Goal: Task Accomplishment & Management: Manage account settings

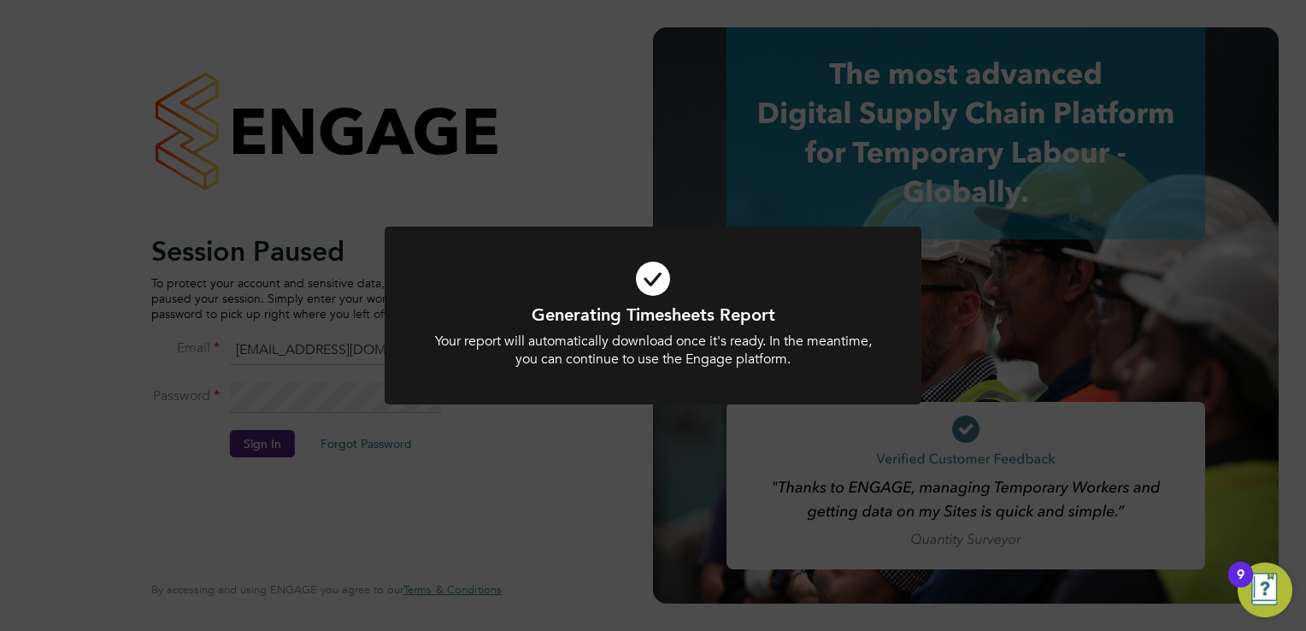
click at [430, 152] on div "Generating Timesheets Report Your report will automatically download once it's …" at bounding box center [653, 315] width 1306 height 631
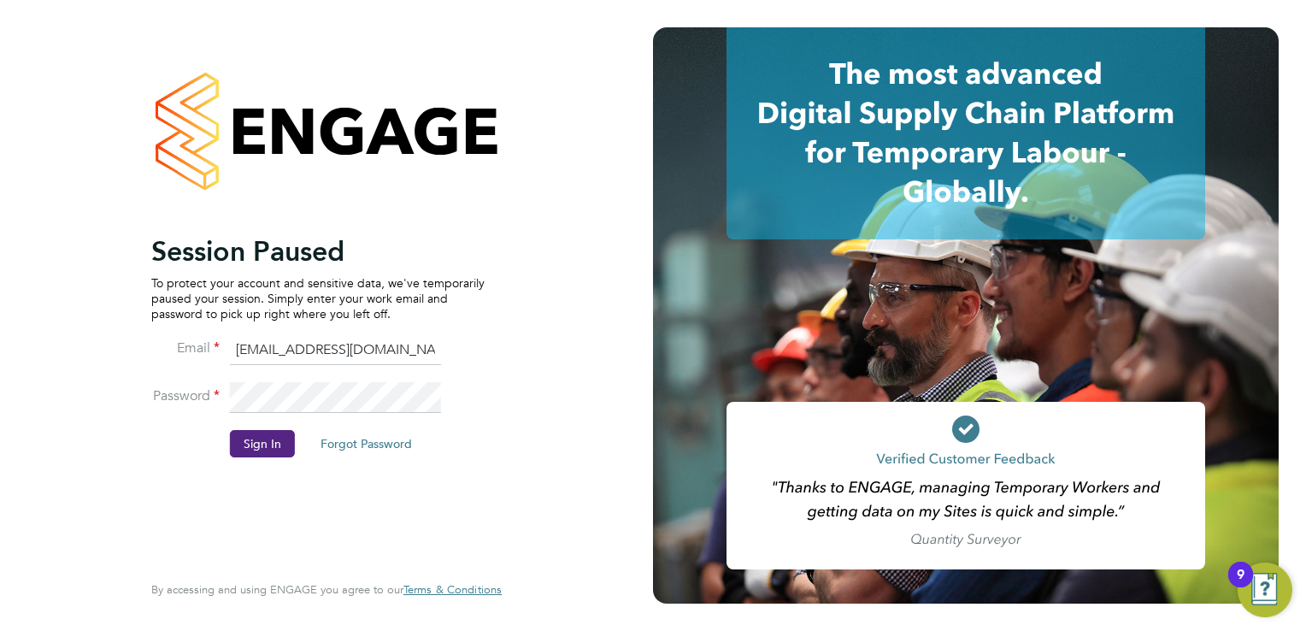
click at [351, 350] on input "ncc@pretiumresourcing.co.uk" at bounding box center [335, 350] width 211 height 31
type input "[DOMAIN_NAME][EMAIL_ADDRESS][DOMAIN_NAME]"
click at [267, 437] on button "Sign In" at bounding box center [262, 443] width 65 height 27
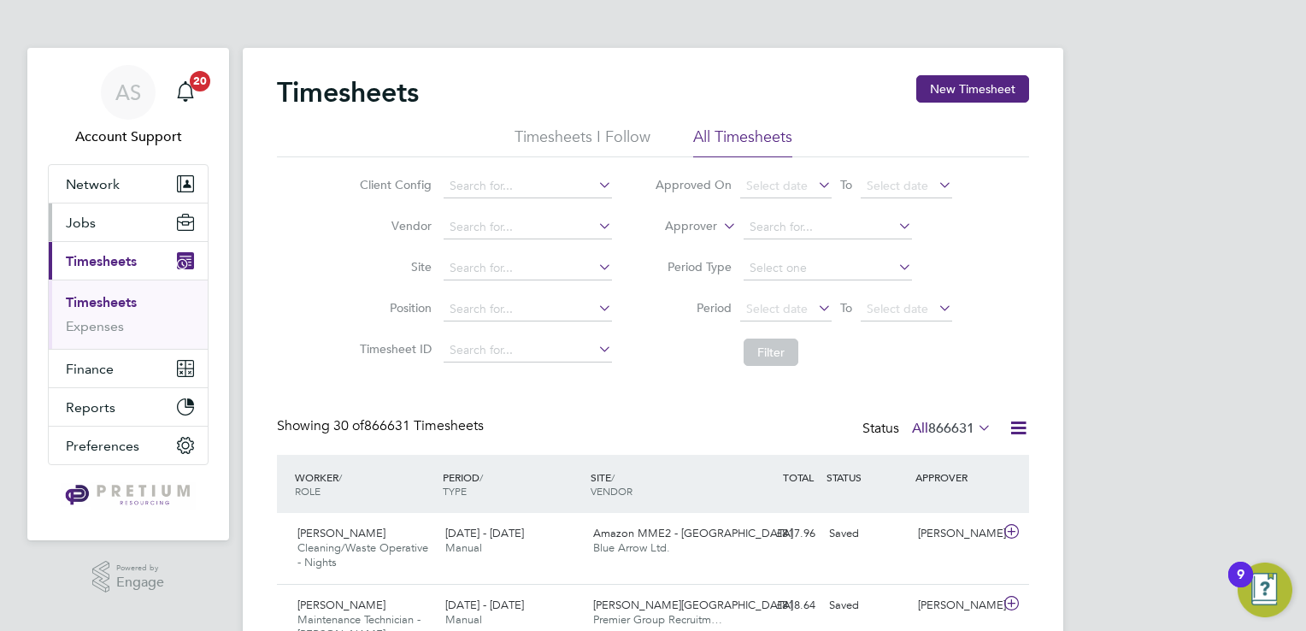
click at [92, 215] on span "Jobs" at bounding box center [81, 222] width 30 height 16
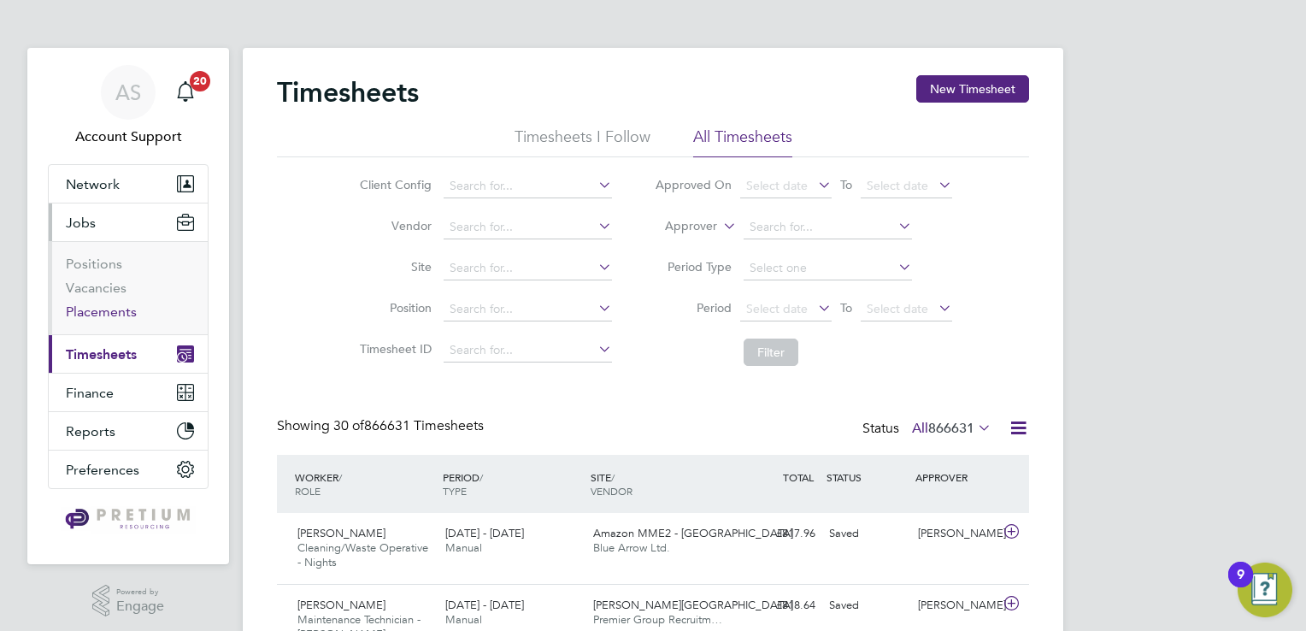
click at [103, 308] on link "Placements" at bounding box center [101, 311] width 71 height 16
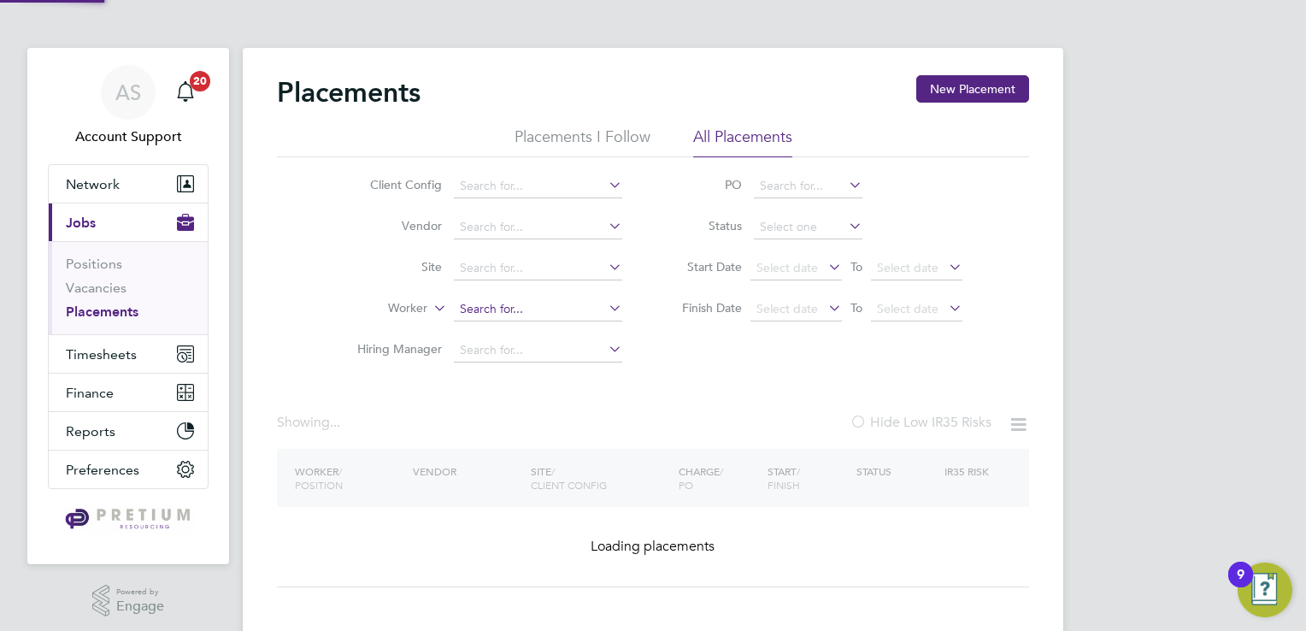
click at [520, 309] on input at bounding box center [538, 309] width 168 height 24
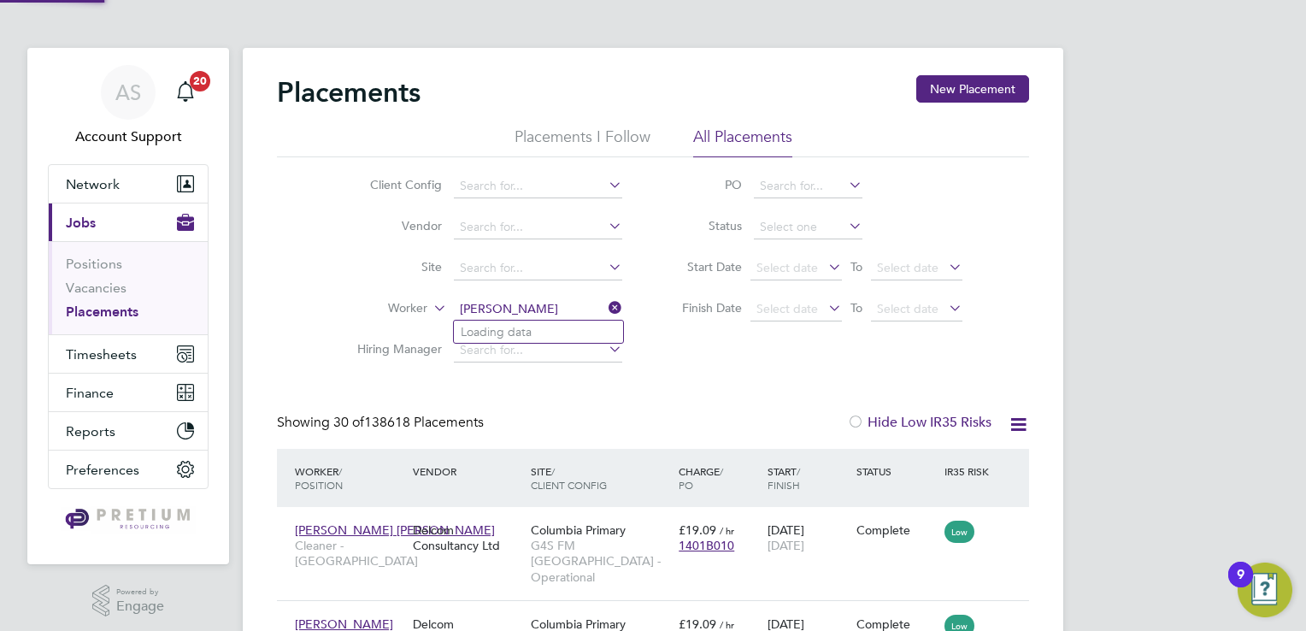
type input "lisa barton"
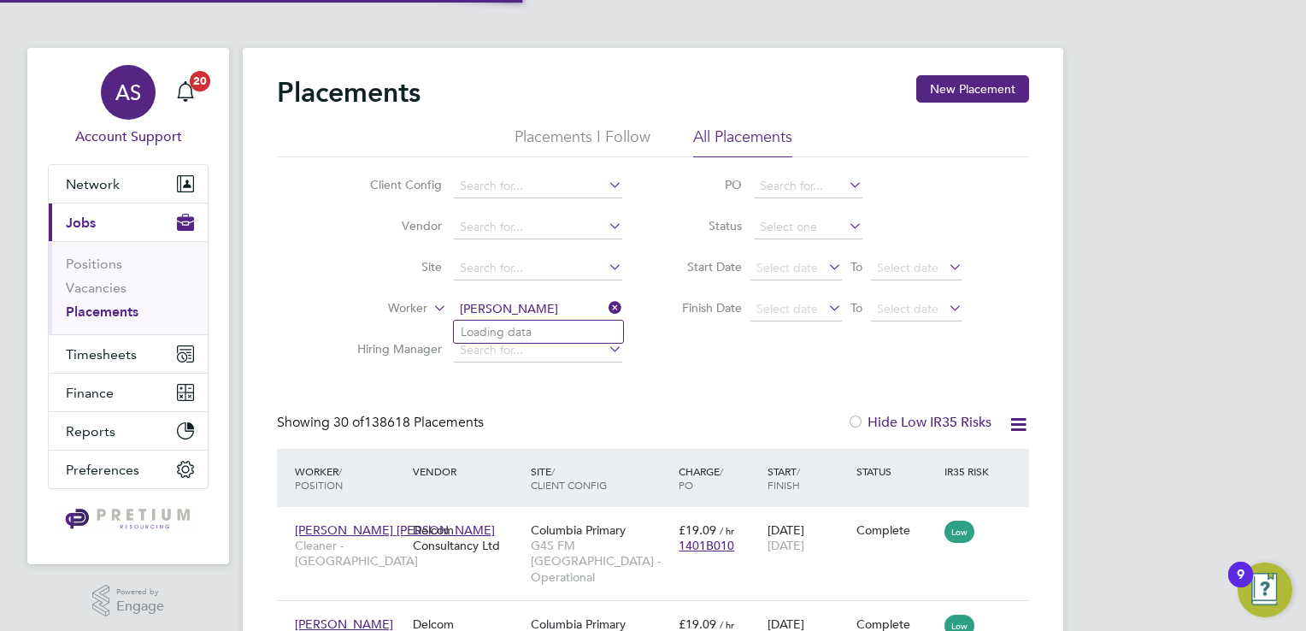
click at [133, 117] on div "AS" at bounding box center [128, 92] width 55 height 55
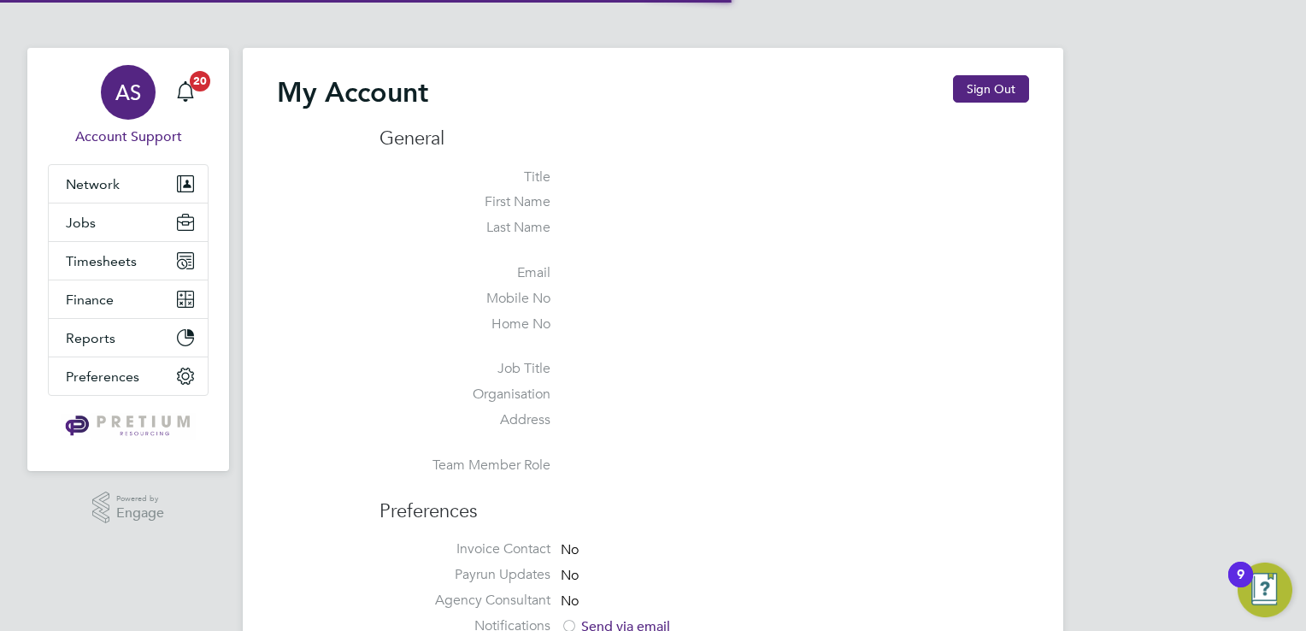
type input "account.support@pretiumresourcing.co.uk"
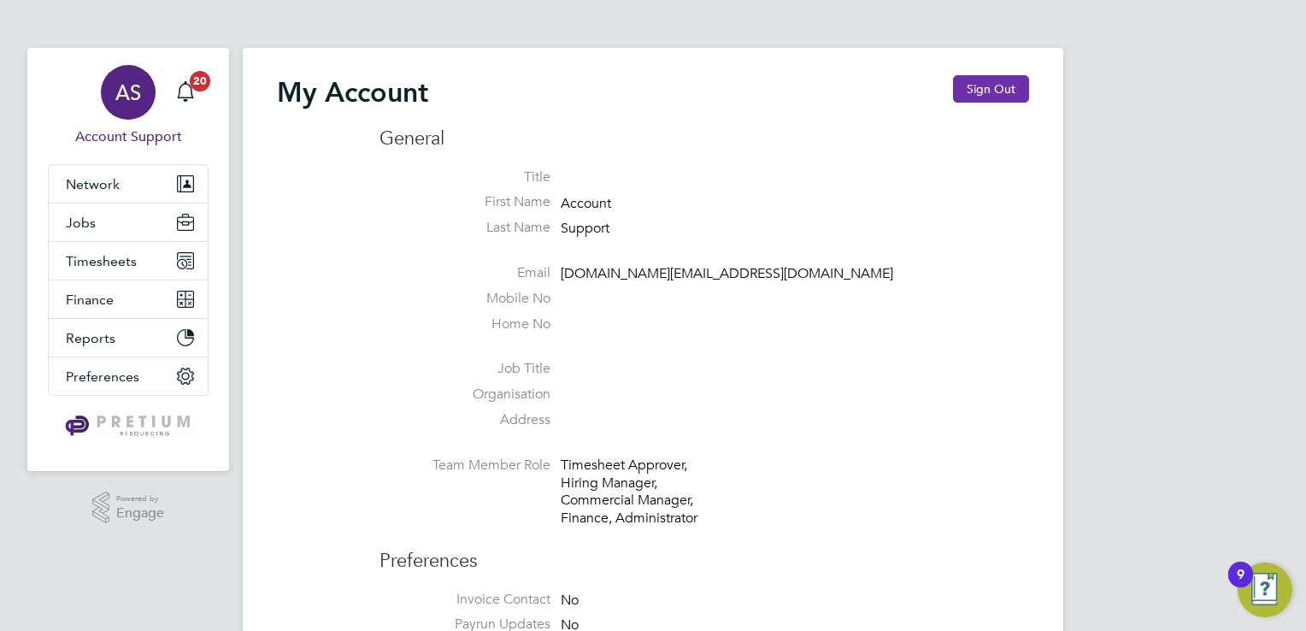
click at [1005, 87] on button "Sign Out" at bounding box center [991, 88] width 76 height 27
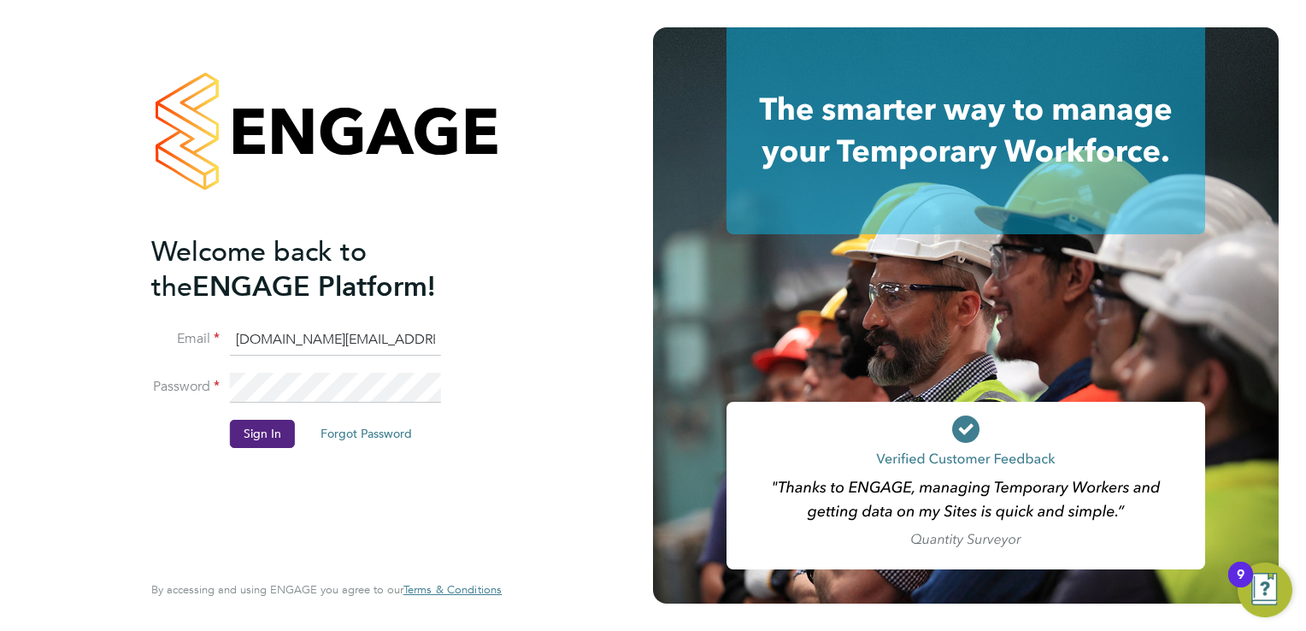
click at [276, 355] on li "Email account.support@pretiumresourcing.co.uk" at bounding box center [317, 349] width 333 height 48
click at [294, 340] on input "account.support@pretiumresourcing.co.uk" at bounding box center [335, 340] width 211 height 31
click at [287, 338] on input "account.support@pretiumresourcing.co.uk" at bounding box center [335, 340] width 211 height 31
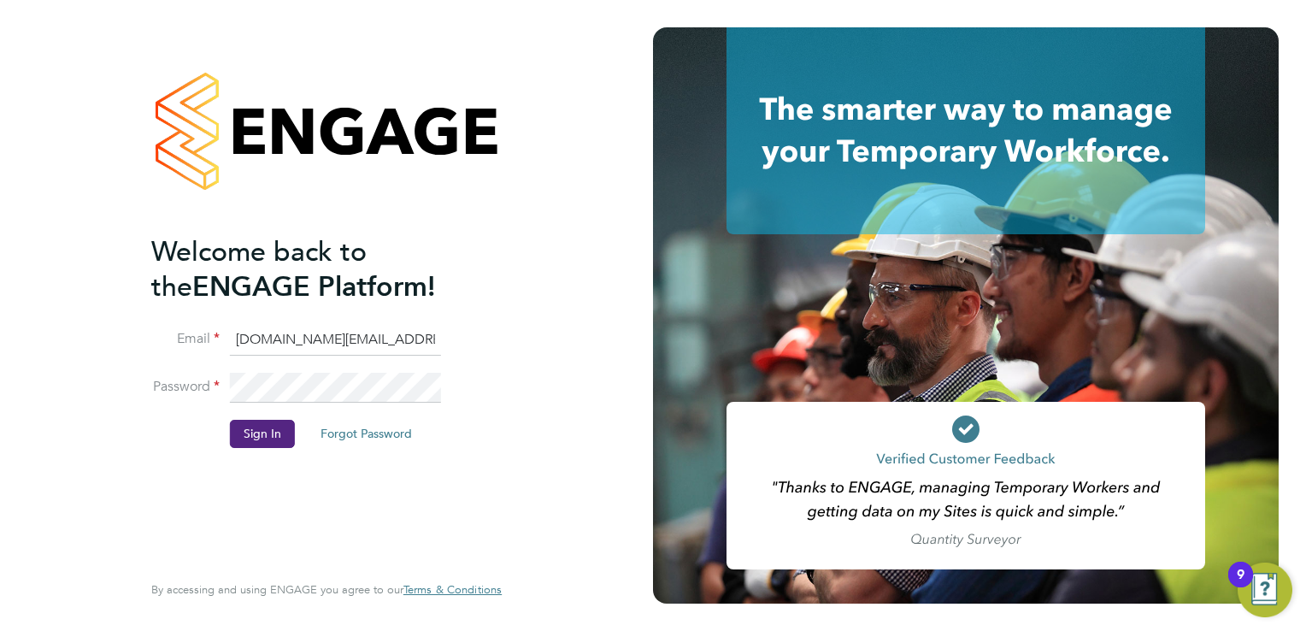
type input "ssukg4s@pretiumresourcing.co.uk"
click at [267, 436] on button "Sign In" at bounding box center [262, 433] width 65 height 27
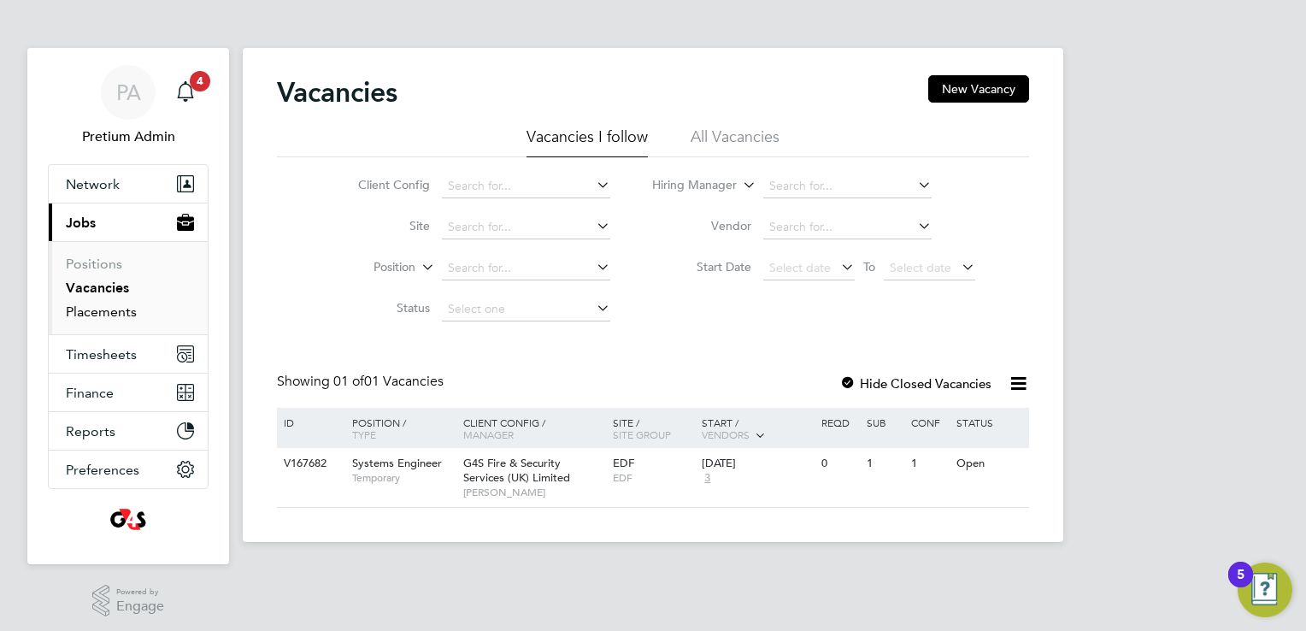
click at [120, 309] on link "Placements" at bounding box center [101, 311] width 71 height 16
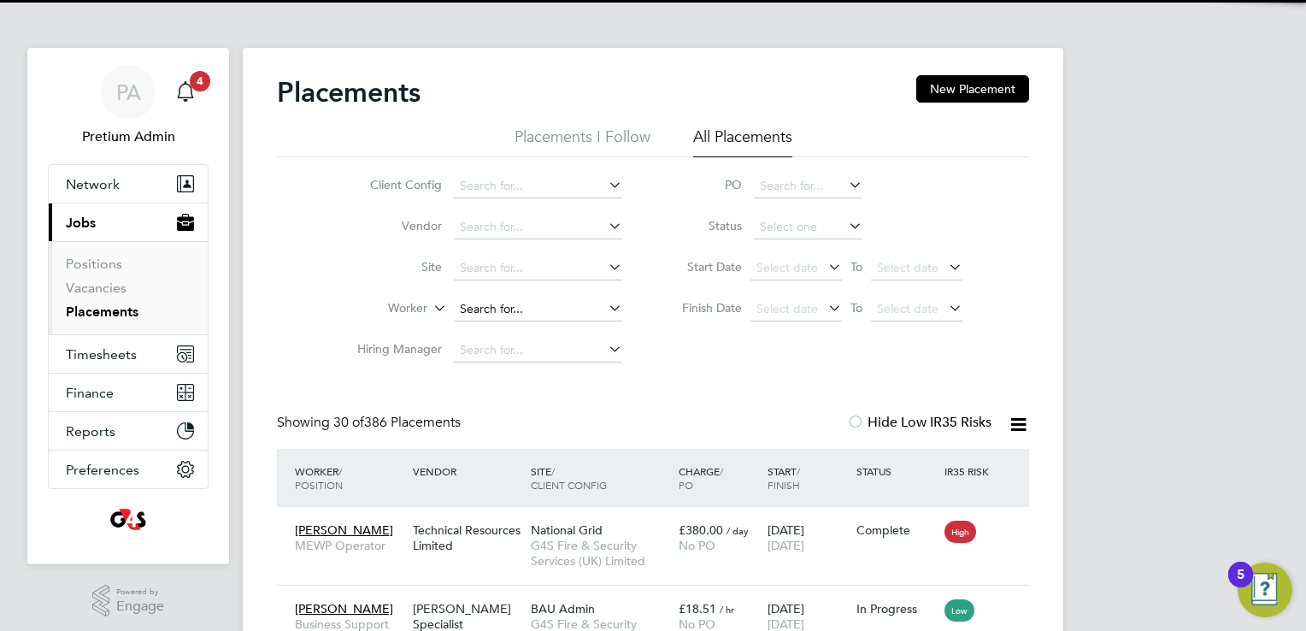
click at [536, 303] on input at bounding box center [538, 309] width 168 height 24
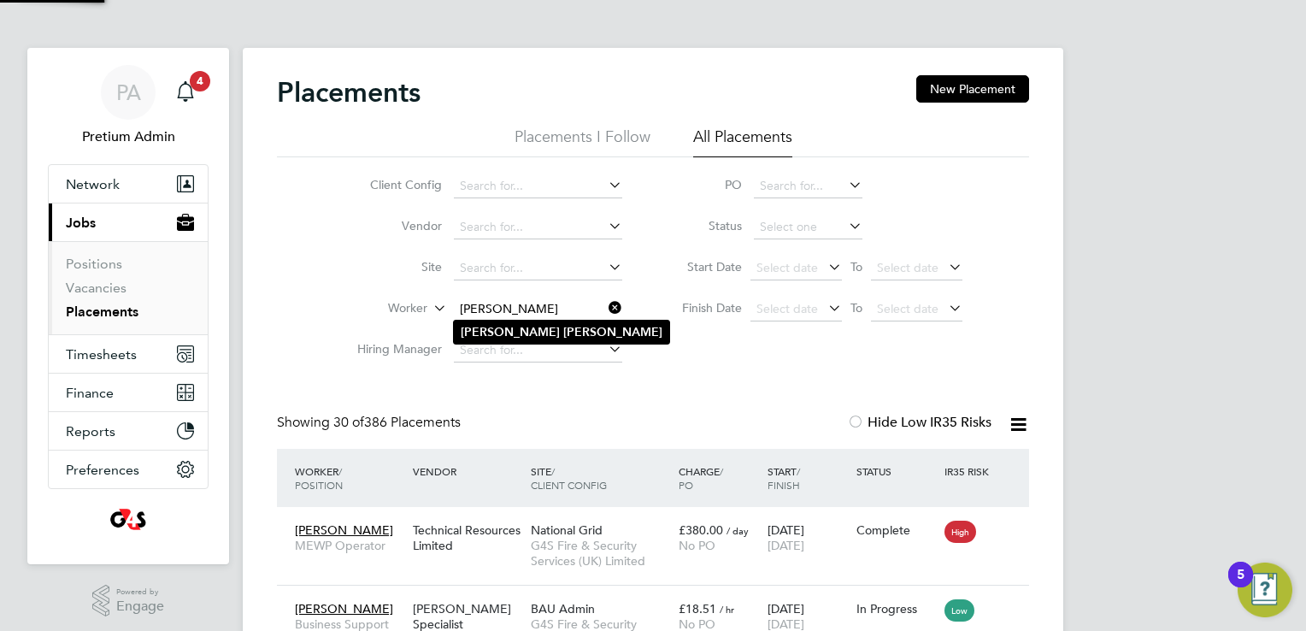
click at [545, 333] on li "Lisa Barton" at bounding box center [561, 331] width 215 height 23
type input "[PERSON_NAME]"
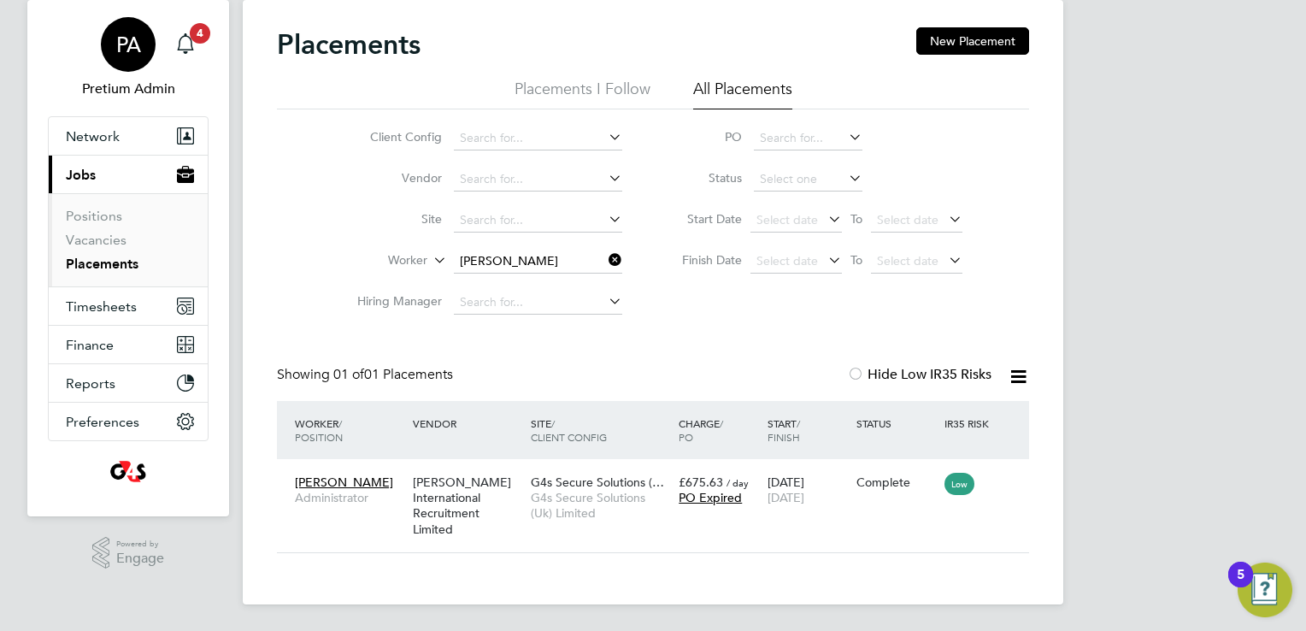
click at [142, 50] on div "PA" at bounding box center [128, 44] width 55 height 55
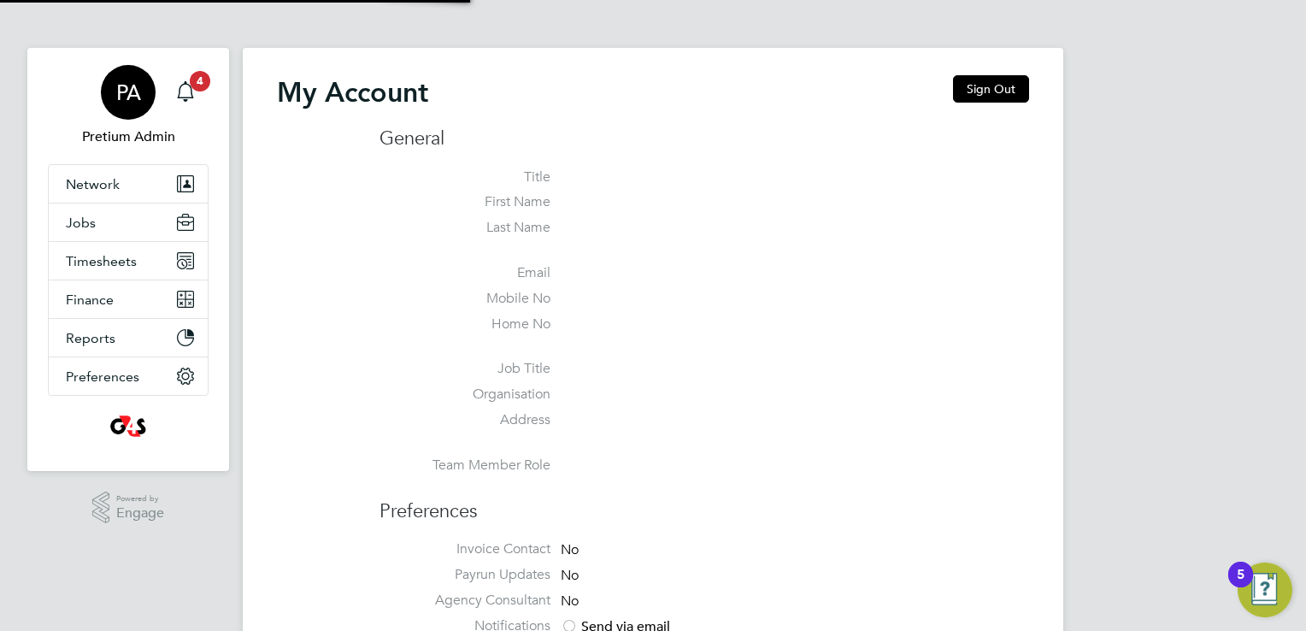
type input "rmg4s@pretiumresourcing.co.uk"
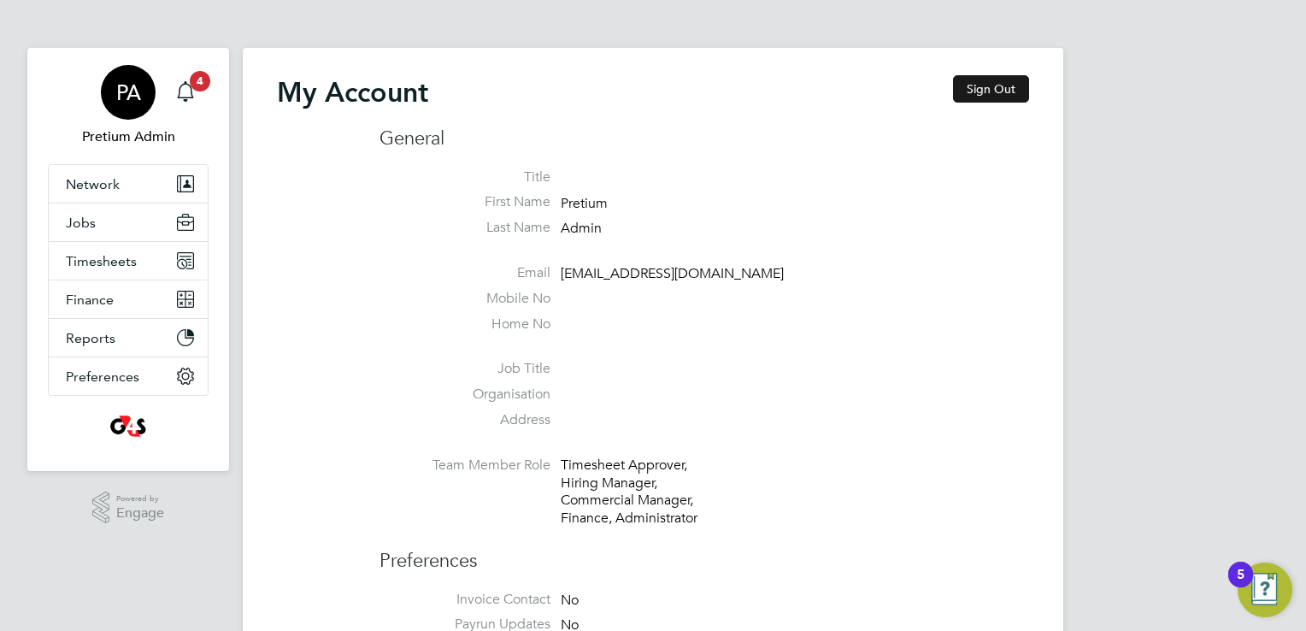
click at [964, 84] on button "Sign Out" at bounding box center [991, 88] width 76 height 27
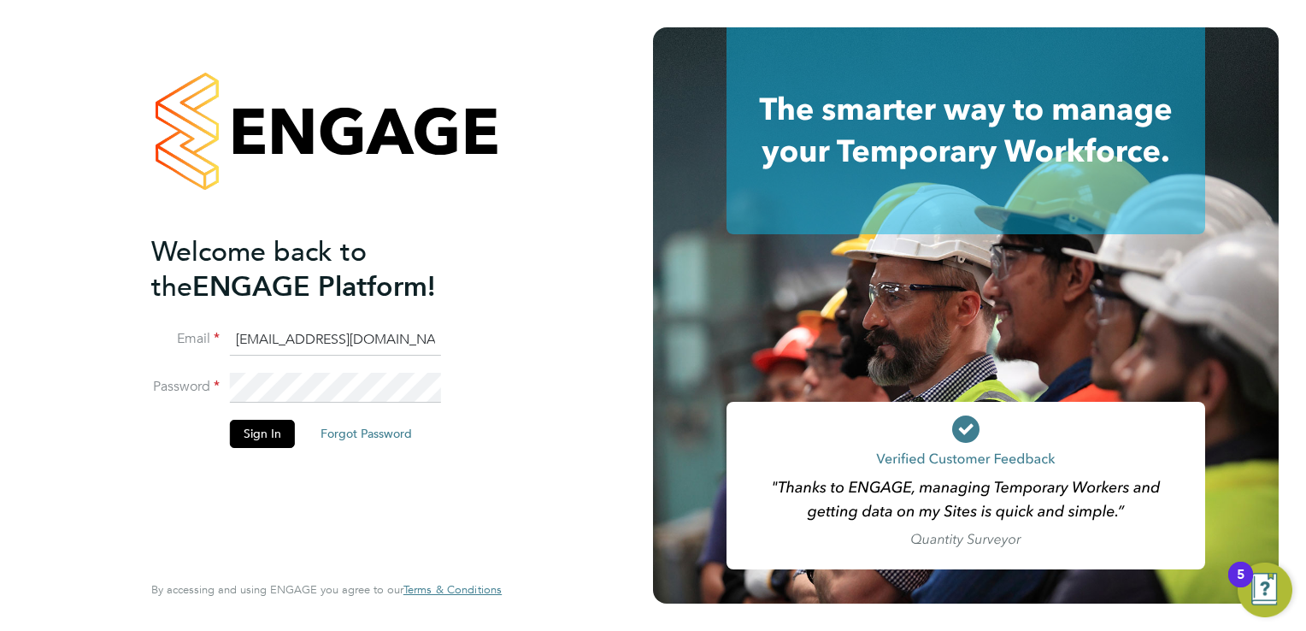
click at [253, 343] on input "rmg4s@pretiumresourcing.co.uk" at bounding box center [335, 340] width 211 height 31
click at [252, 343] on input "rmg4s@pretiumresourcing.co.uk" at bounding box center [335, 340] width 211 height 31
type input "G4SCS@pretiumresourcing.co.uk"
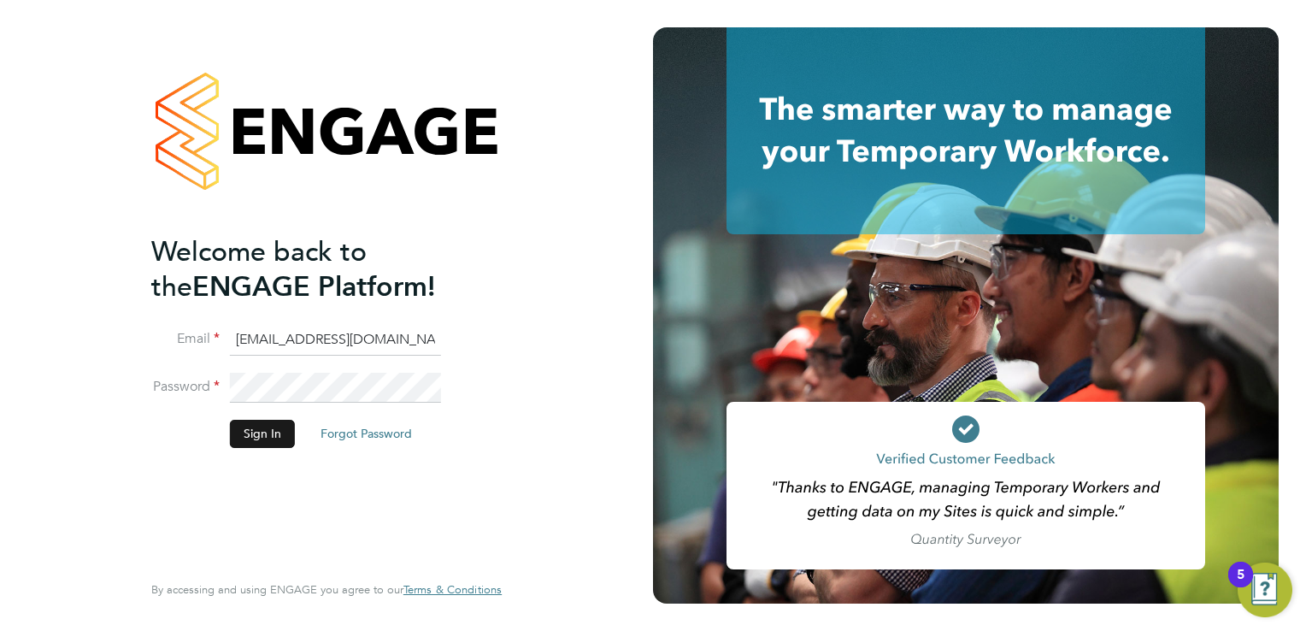
click at [256, 430] on button "Sign In" at bounding box center [262, 433] width 65 height 27
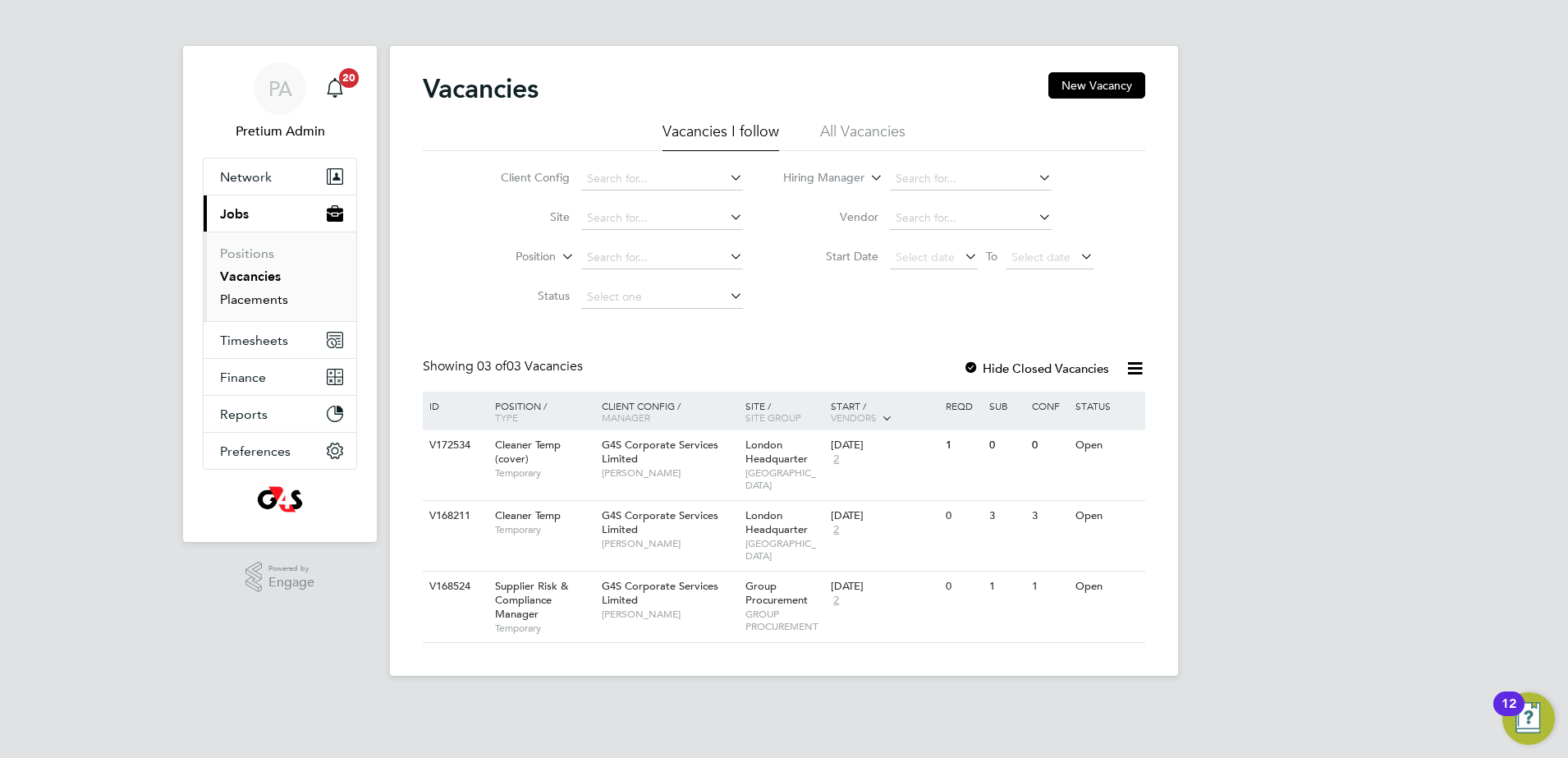
click at [248, 299] on link "Placements" at bounding box center [254, 299] width 68 height 15
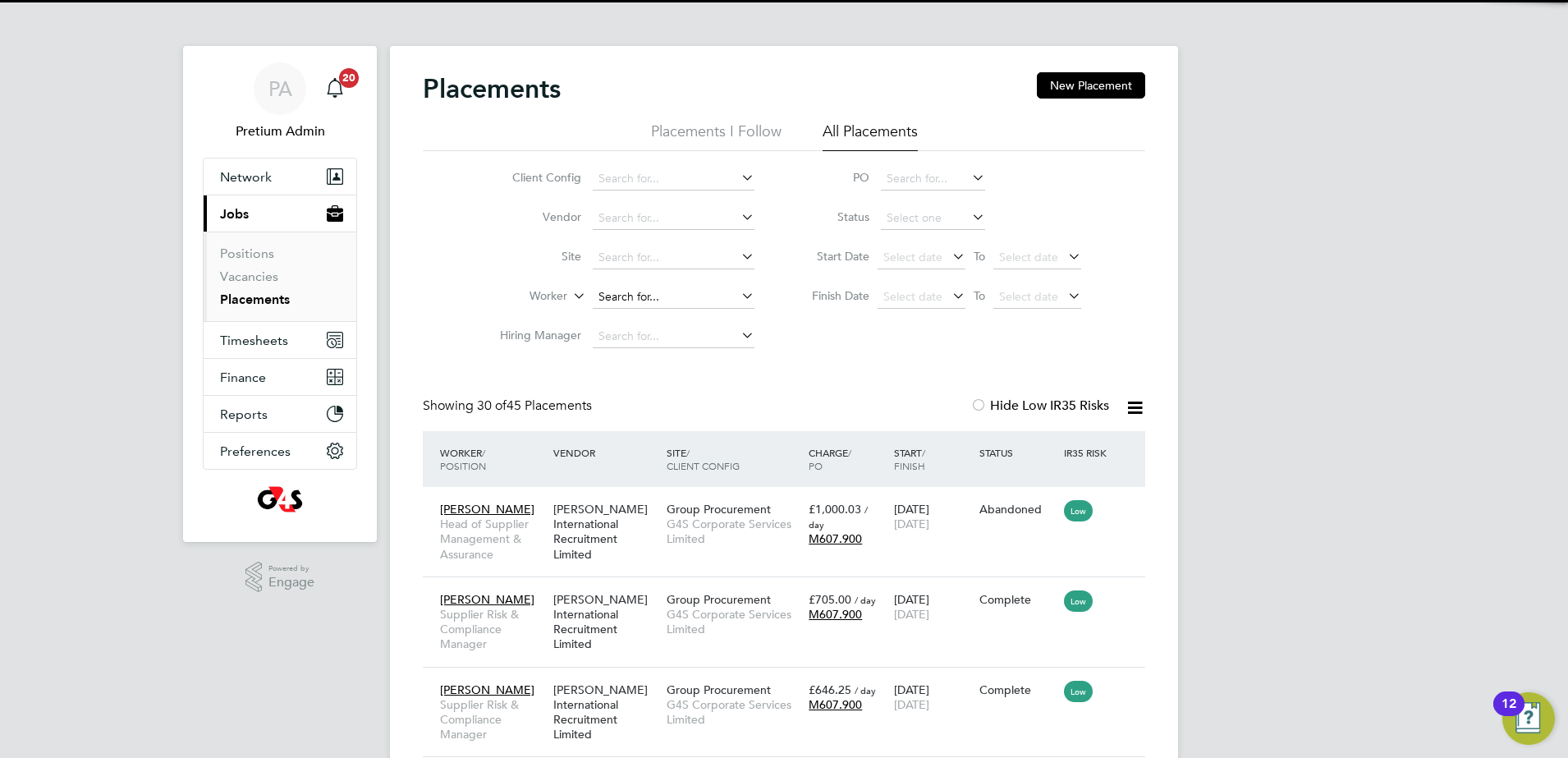
click at [640, 297] on input at bounding box center [674, 297] width 161 height 23
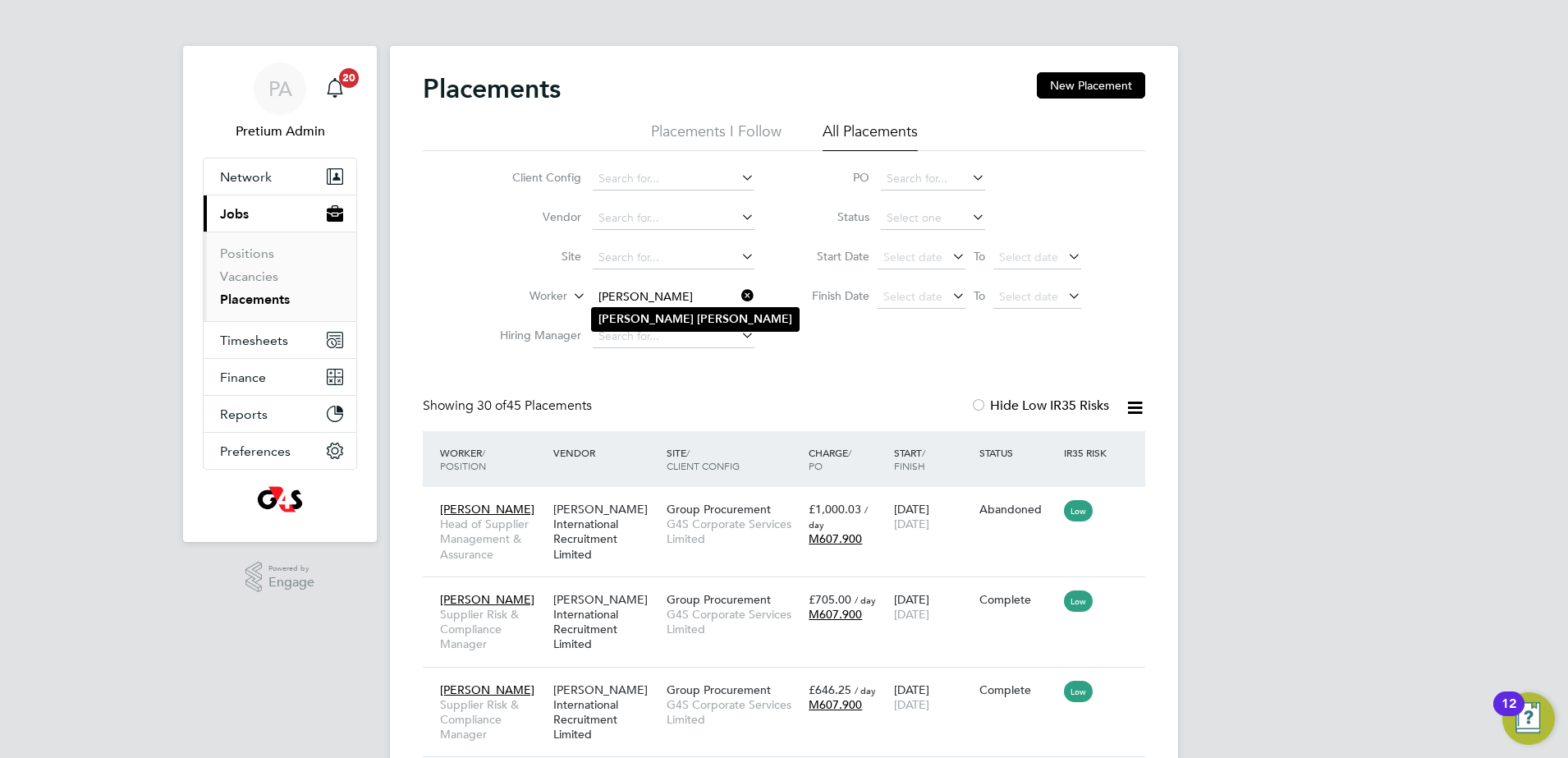
click at [664, 319] on li "Lisa Barton" at bounding box center [695, 318] width 207 height 22
type input "[PERSON_NAME]"
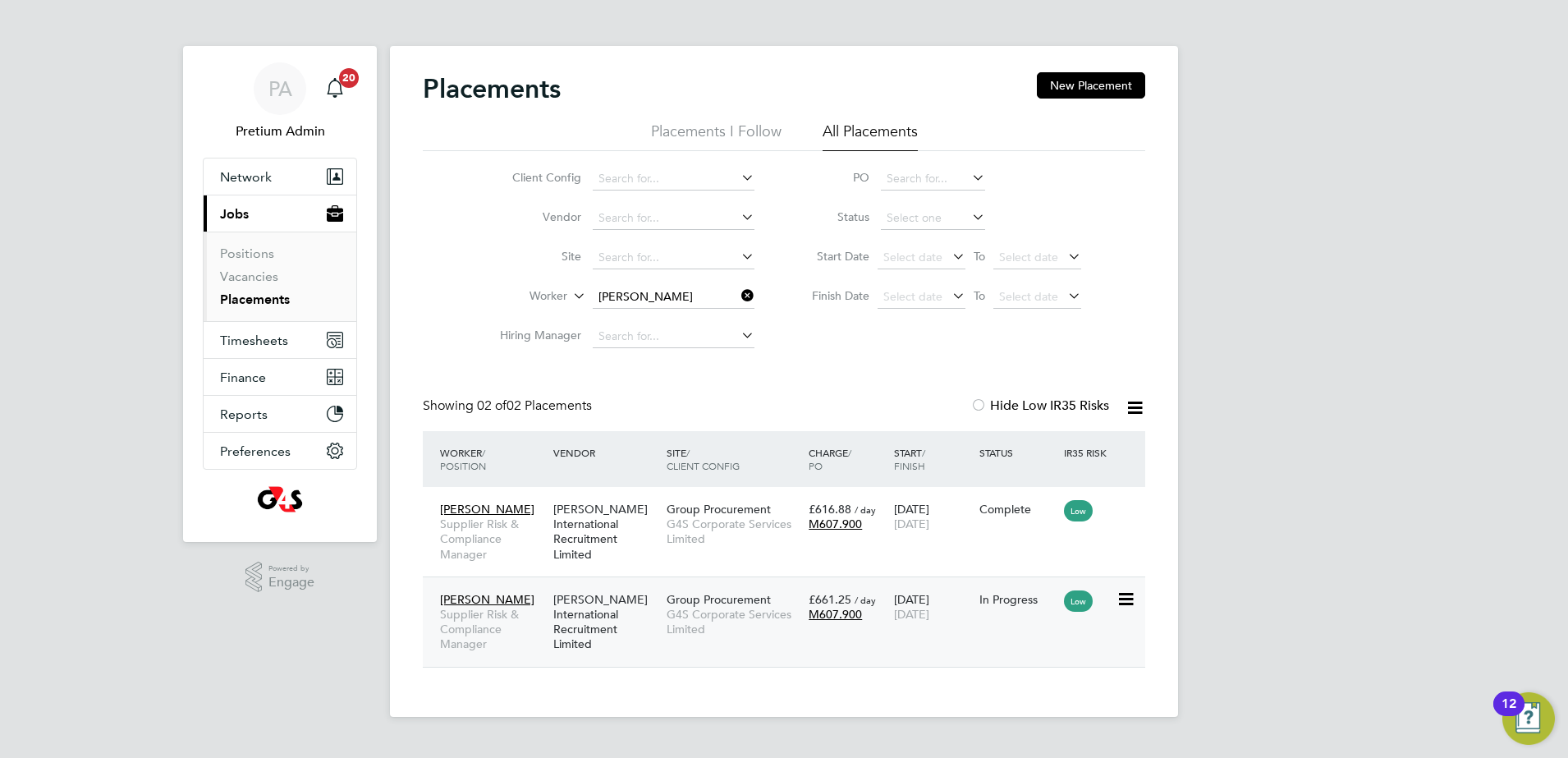
click at [804, 642] on div "Group Procurement G4S Corporate Services Limited" at bounding box center [734, 615] width 142 height 61
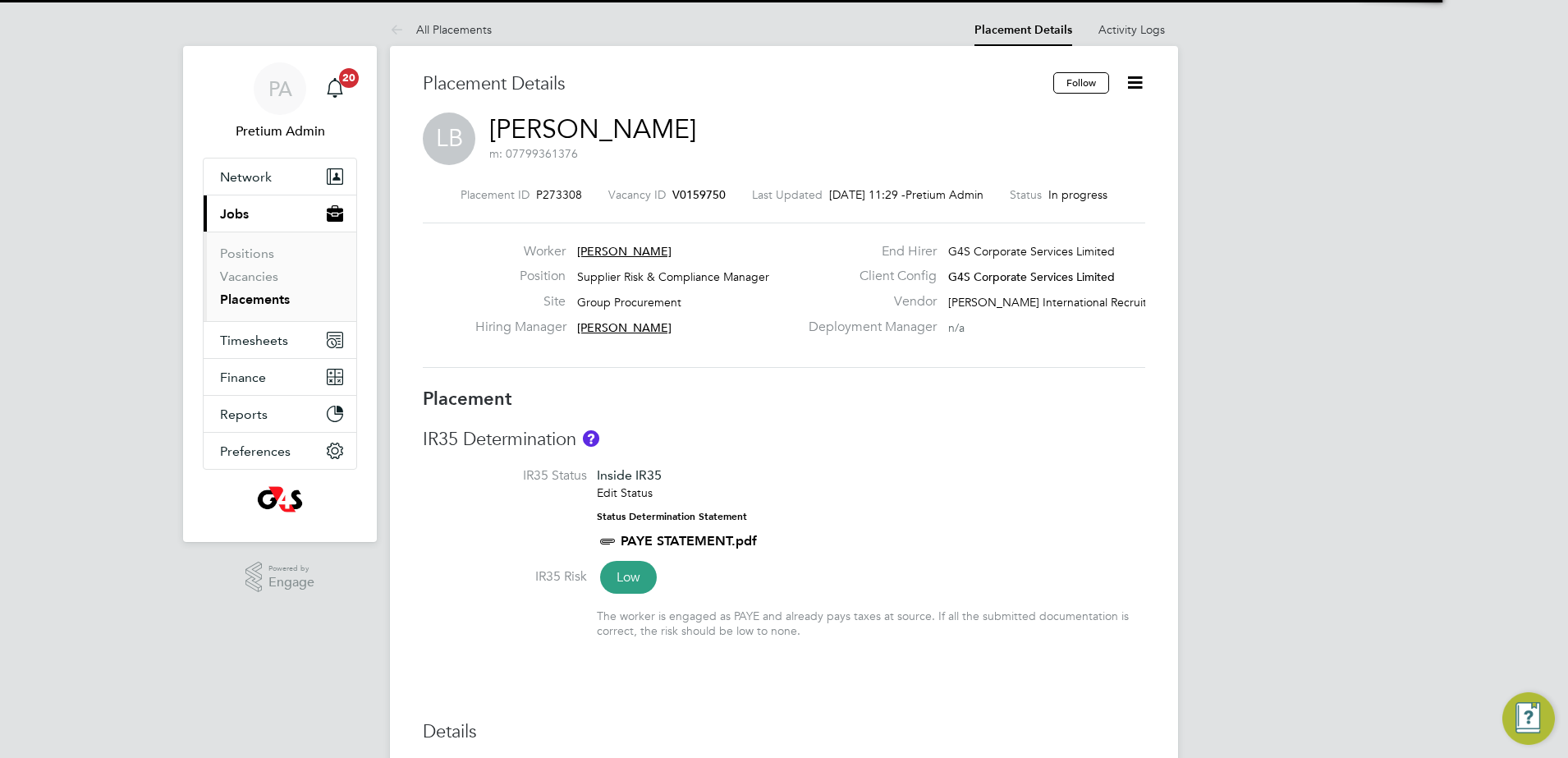
click at [1141, 81] on icon at bounding box center [1135, 82] width 20 height 20
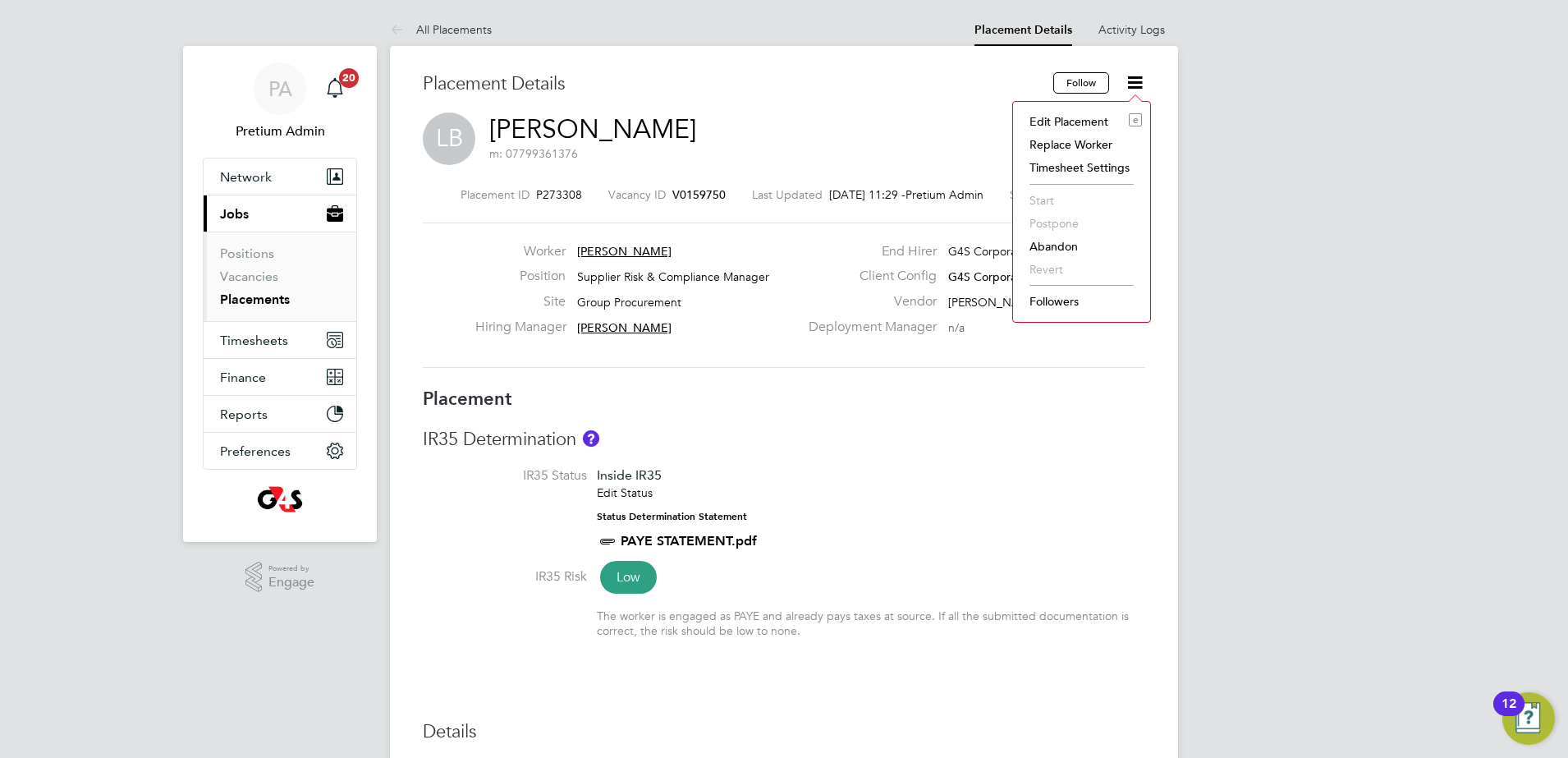
click at [1064, 115] on li "Edit Placement e" at bounding box center [1082, 121] width 121 height 23
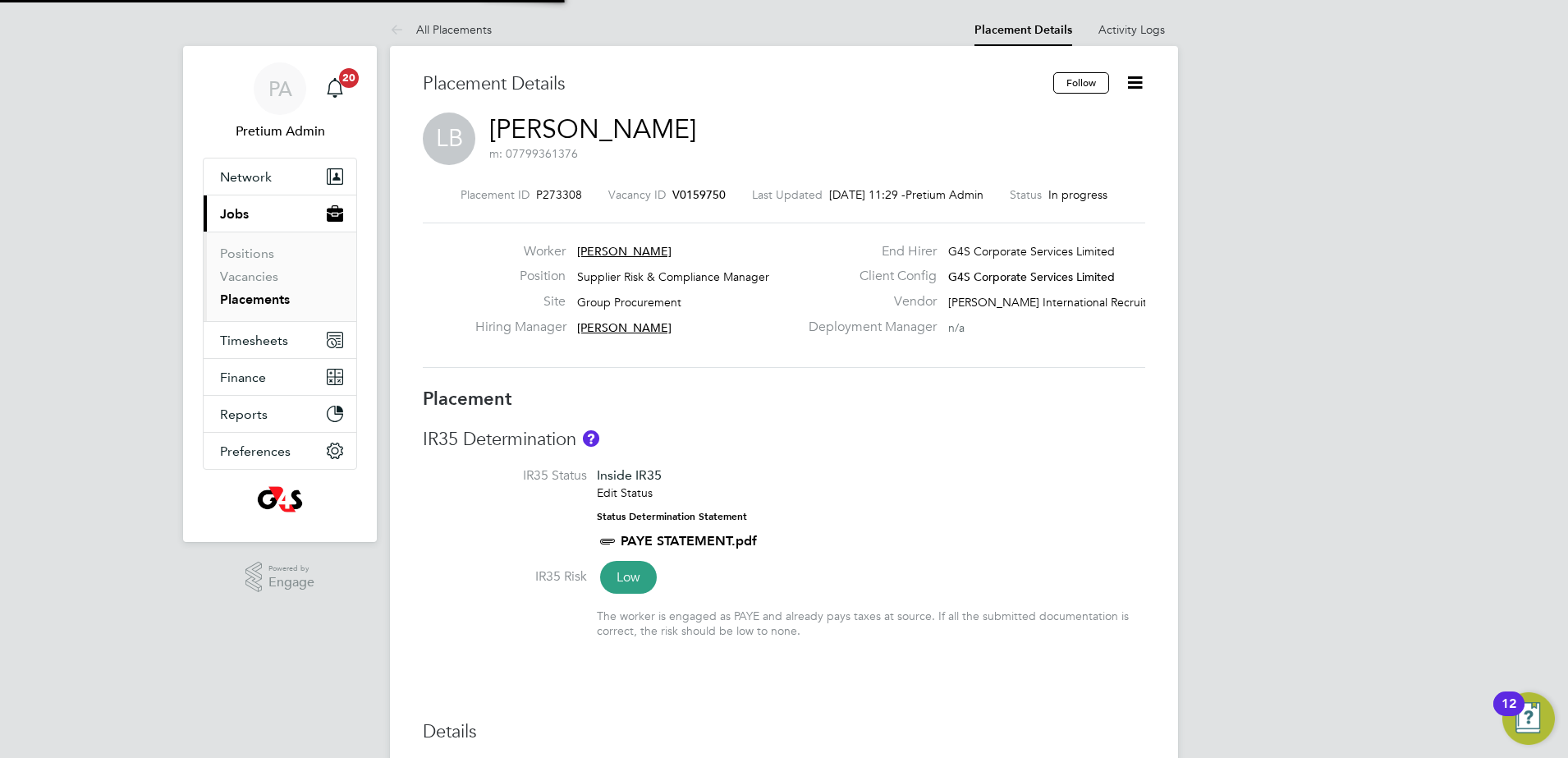
type input "[PERSON_NAME]"
type input "[DATE]"
type input "08:00"
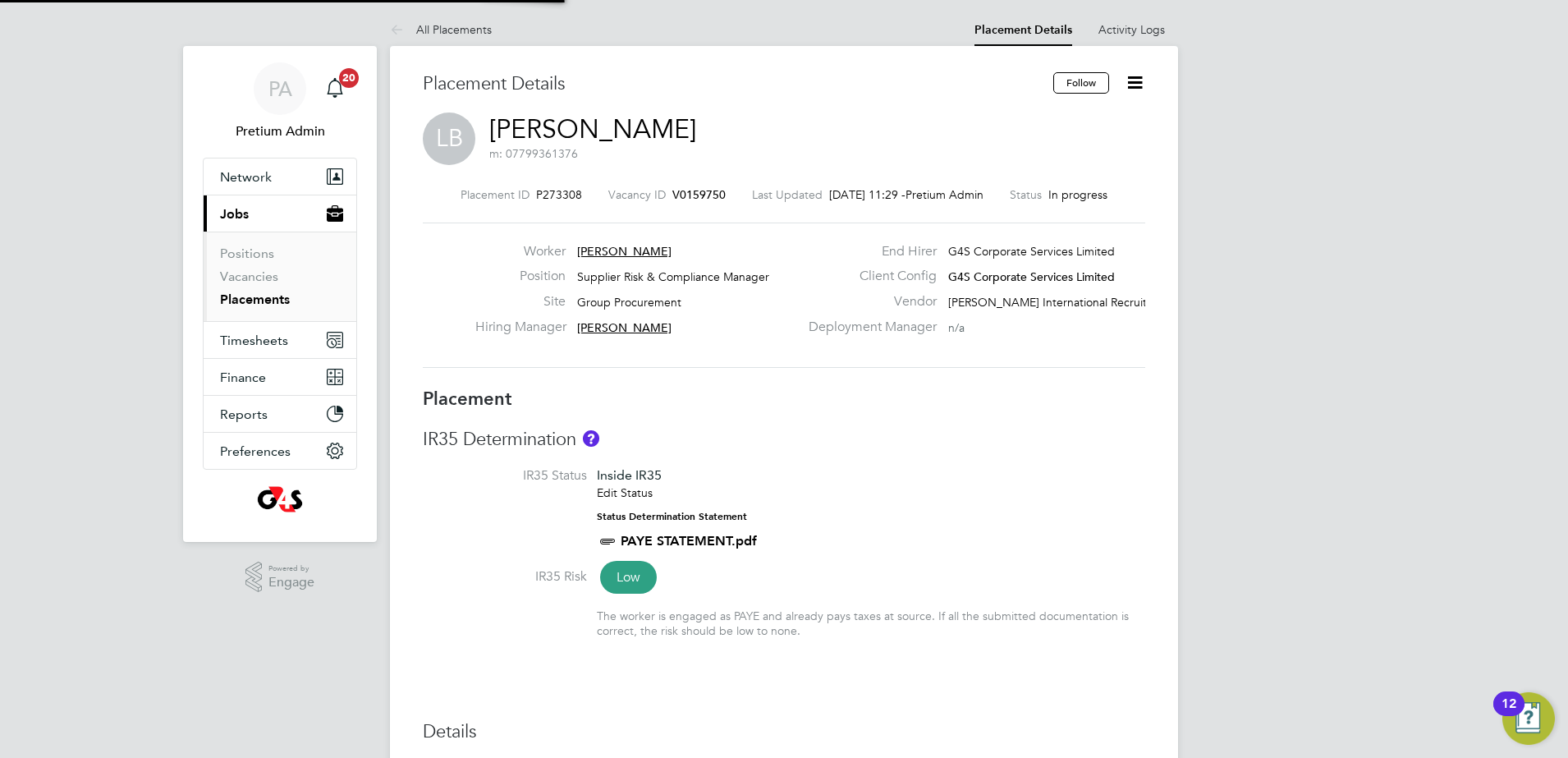
type input "18:00"
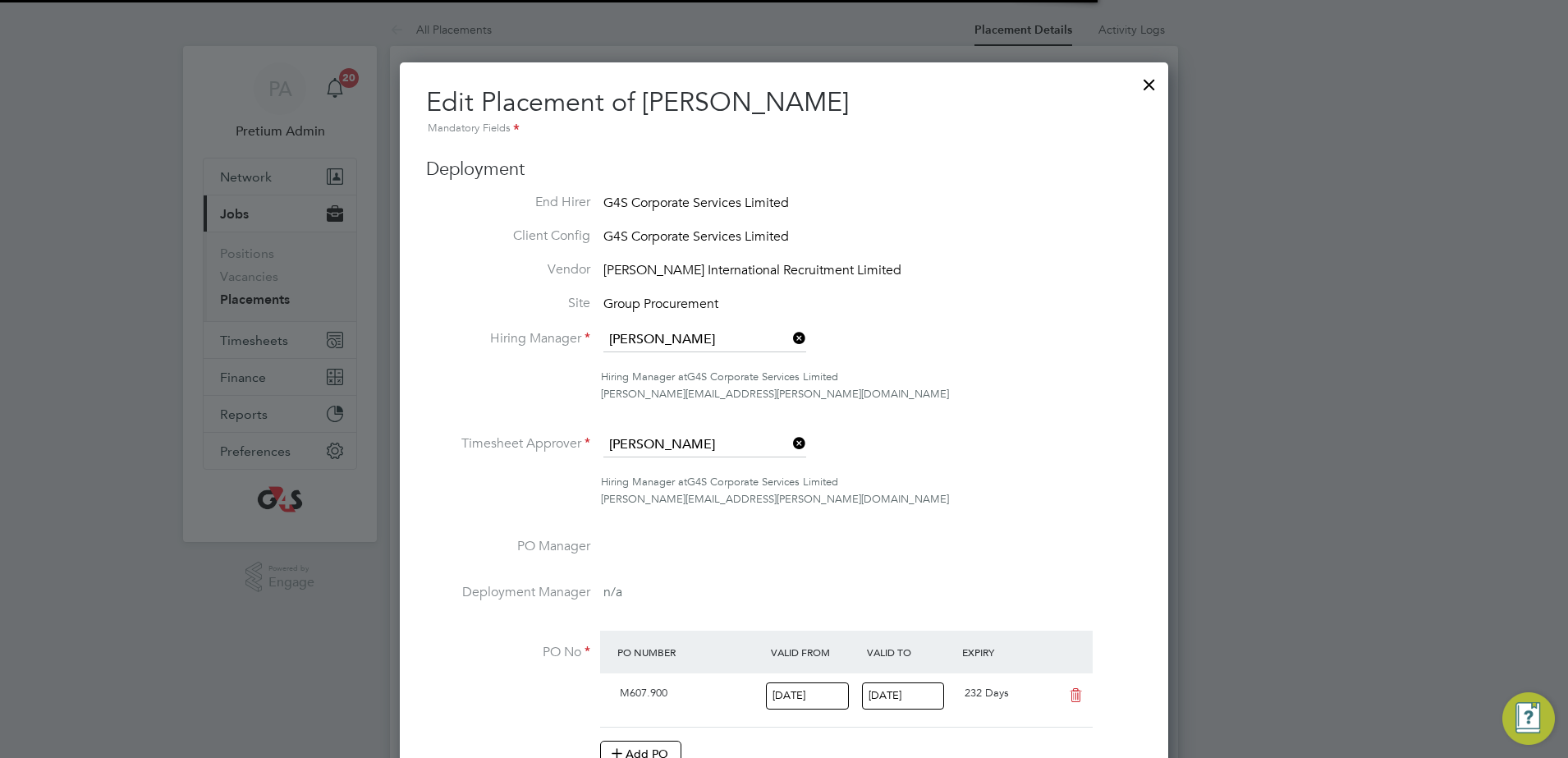
click at [998, 451] on li "Timesheet Approver [PERSON_NAME]" at bounding box center [783, 452] width 716 height 41
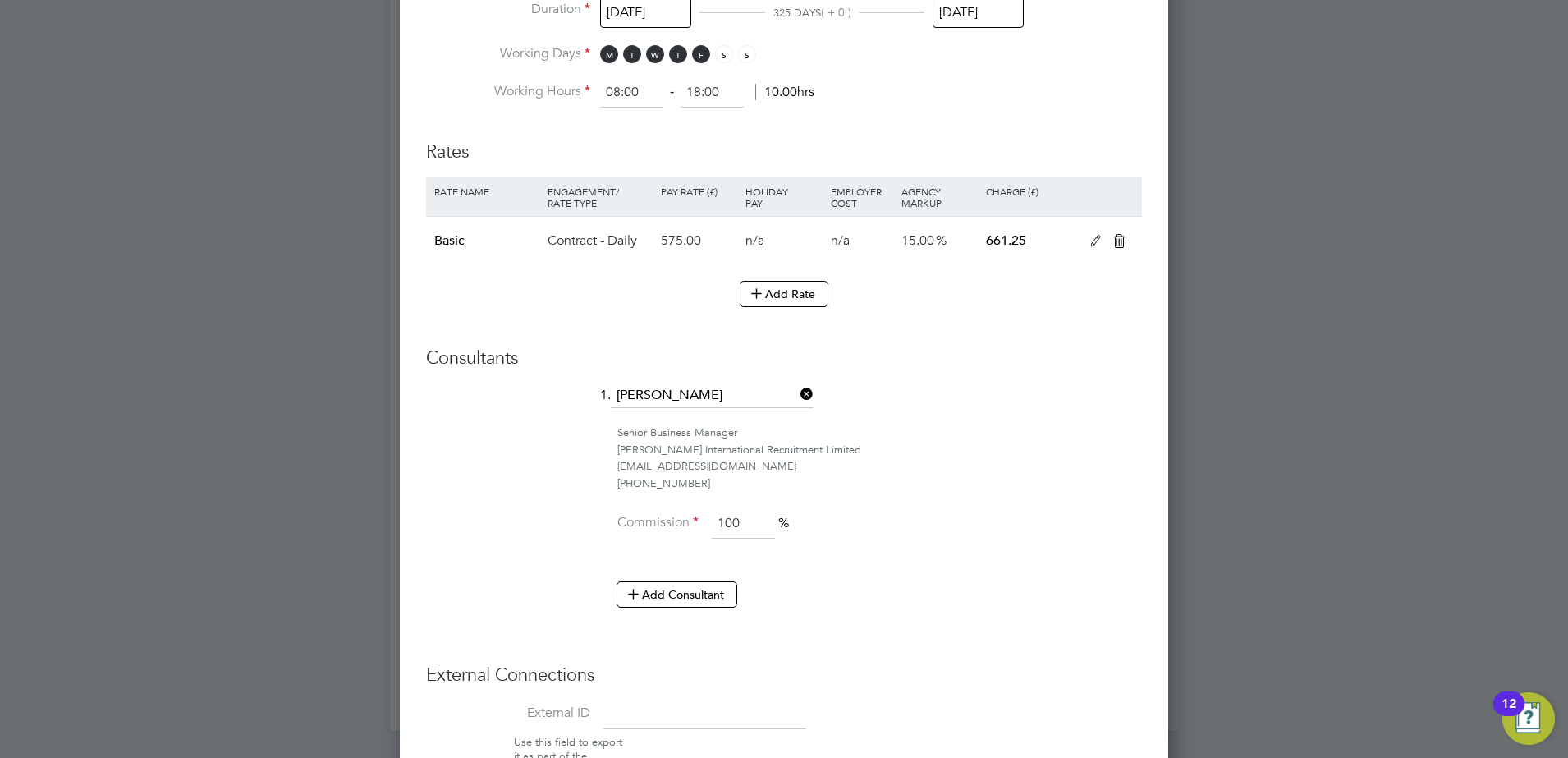
click at [1095, 244] on icon at bounding box center [1095, 241] width 20 height 13
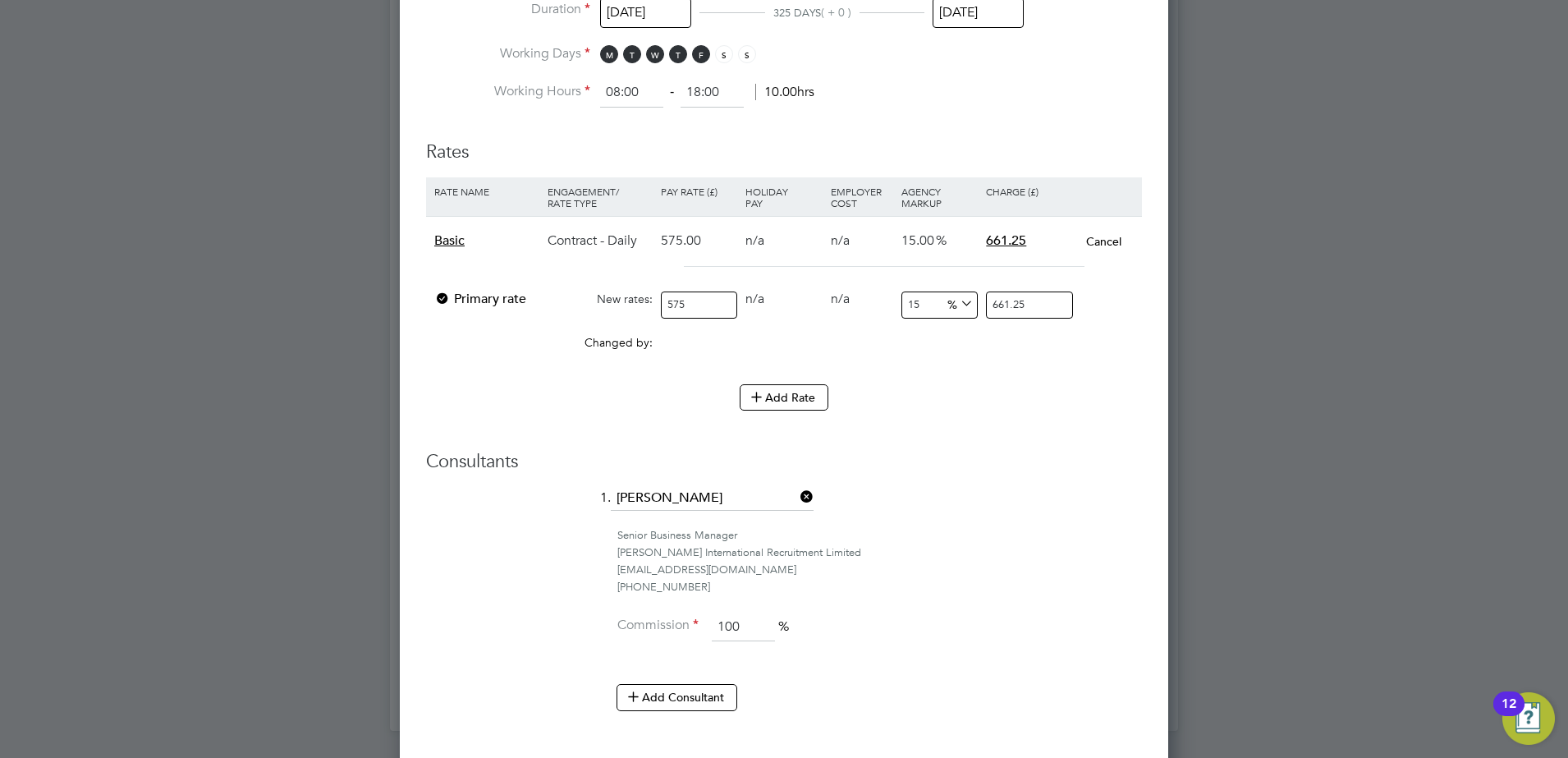
drag, startPoint x: 919, startPoint y: 295, endPoint x: 844, endPoint y: 308, distance: 76.1
click at [844, 308] on div "Primary rate New rates: 575 0 n/a 0 n/a 15 0 % 661.25" at bounding box center [783, 305] width 716 height 43
type input "1"
type input "580.75"
type input "14"
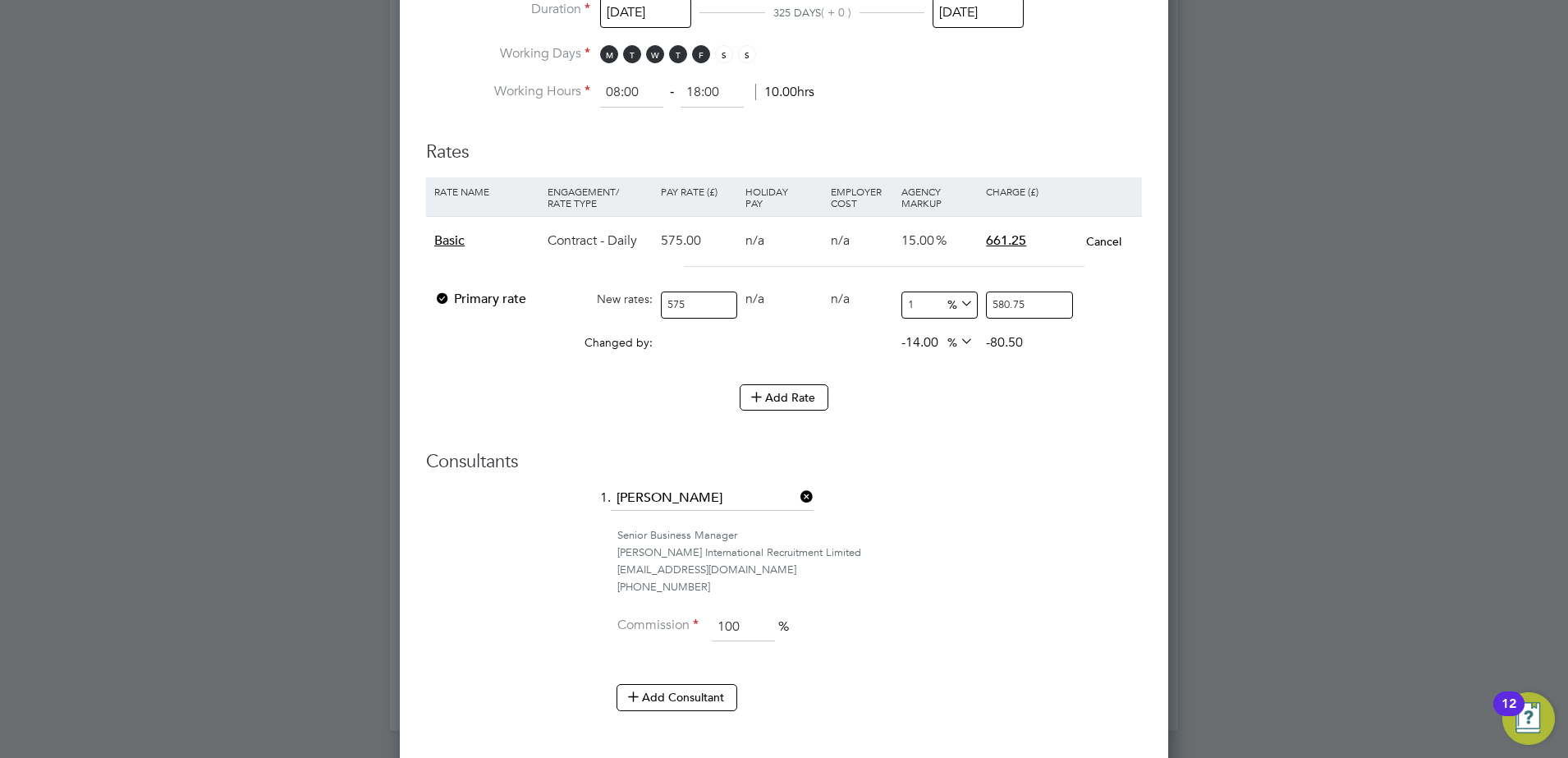
type input "655.5"
type input "14"
click at [983, 518] on li "1. [PERSON_NAME]" at bounding box center [783, 506] width 716 height 41
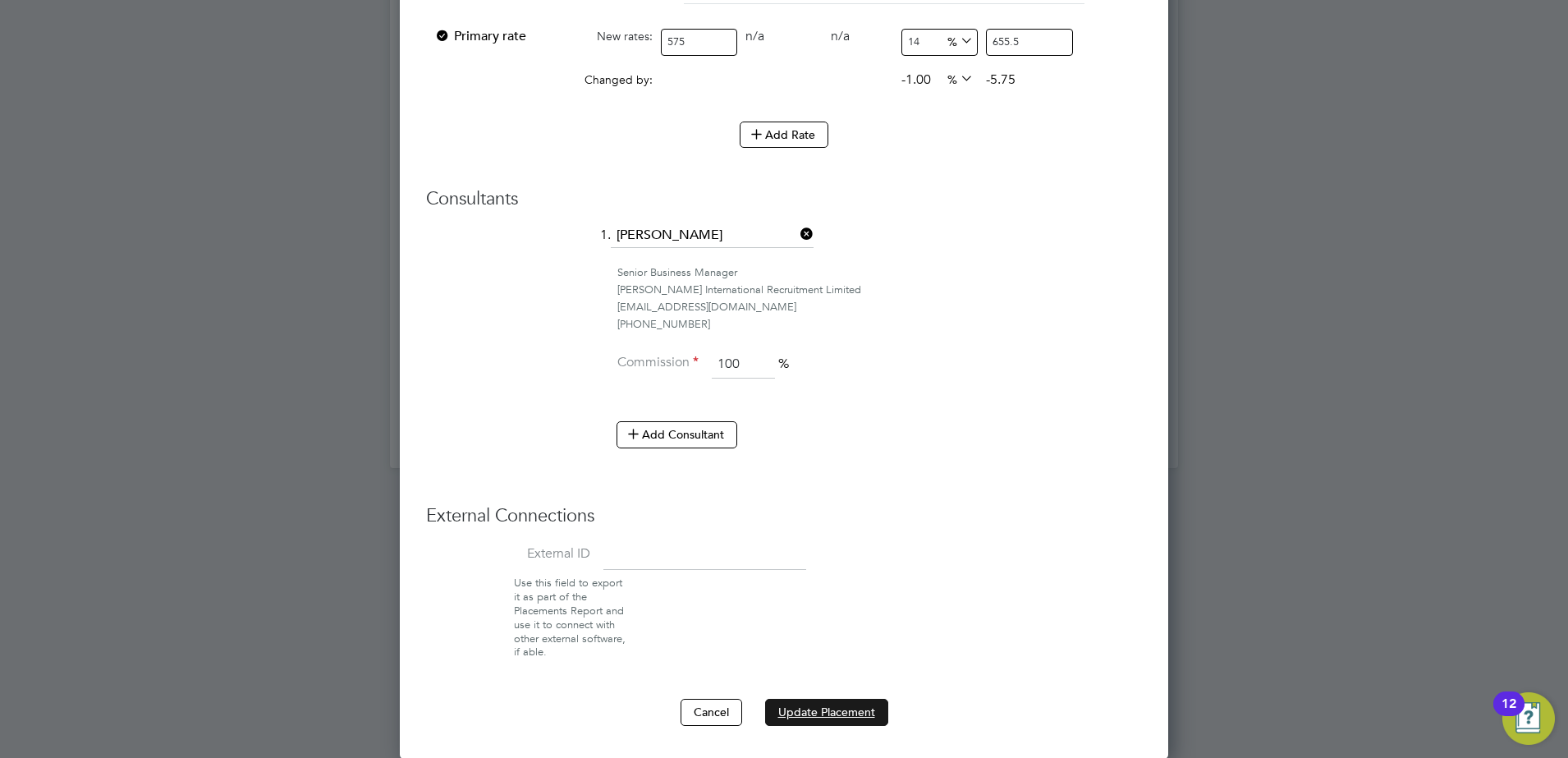
click at [818, 711] on button "Update Placement" at bounding box center [826, 711] width 123 height 26
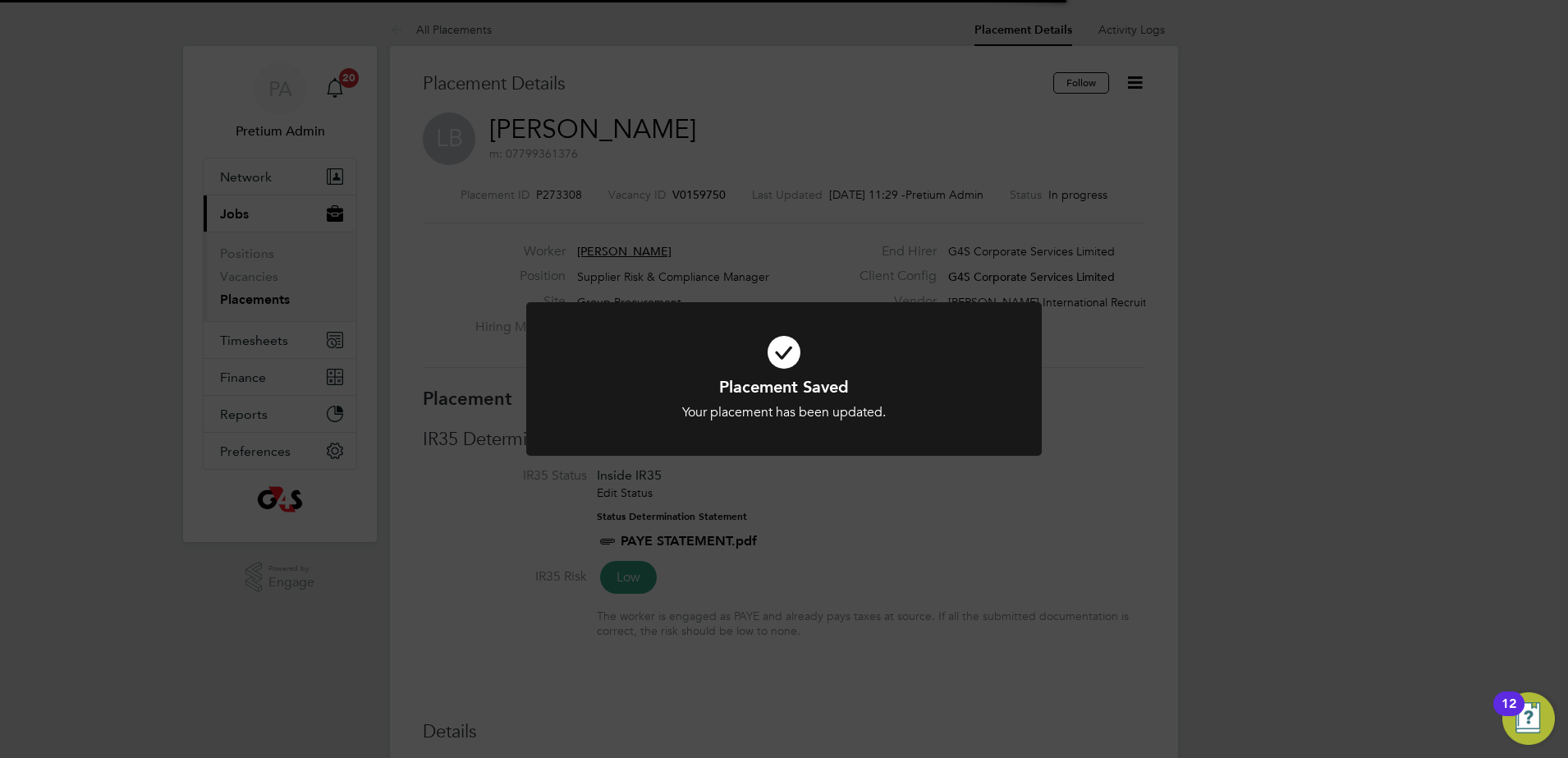
click at [828, 85] on div "Placement Saved Your placement has been updated. Cancel Okay" at bounding box center [784, 379] width 1568 height 758
